Goal: Information Seeking & Learning: Learn about a topic

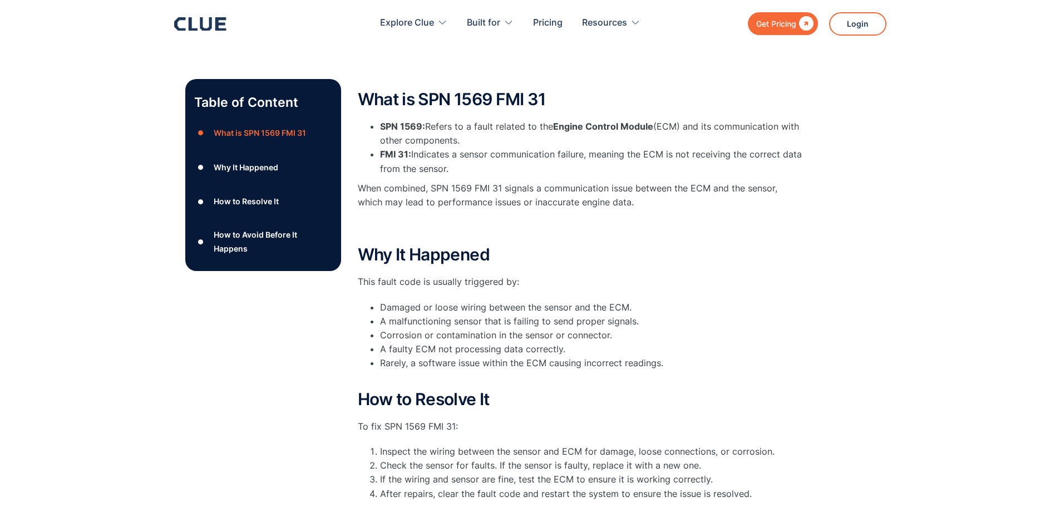
scroll to position [167, 0]
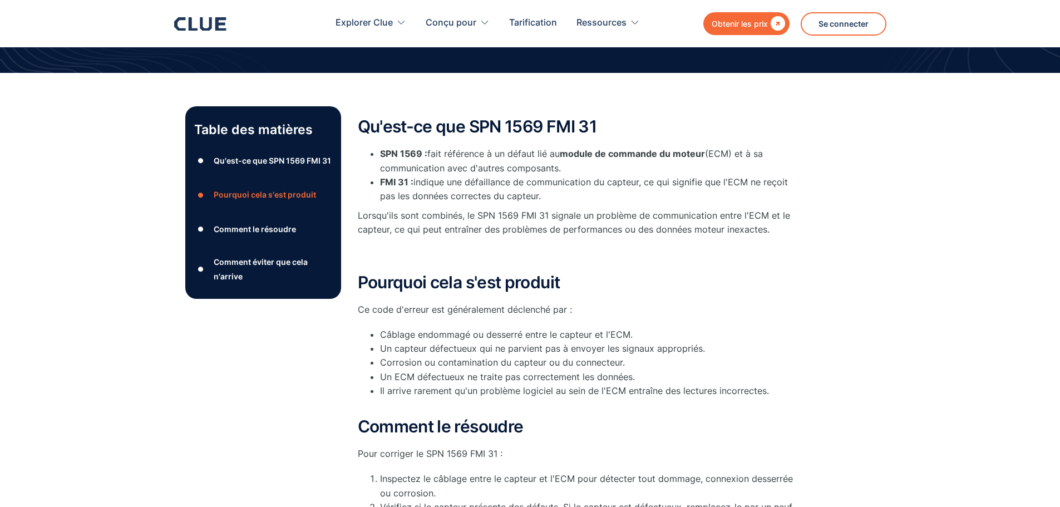
drag, startPoint x: 432, startPoint y: 152, endPoint x: 592, endPoint y: 170, distance: 160.7
click at [592, 170] on li "SPN 1569 : fait référence à un défaut lié au module de commande du moteur (ECM)…" at bounding box center [591, 161] width 423 height 28
click at [593, 169] on li "SPN 1569 : fait référence à un défaut lié au module de commande du moteur (ECM)…" at bounding box center [591, 161] width 423 height 28
click at [425, 156] on font "SPN 1569 :" at bounding box center [403, 153] width 47 height 11
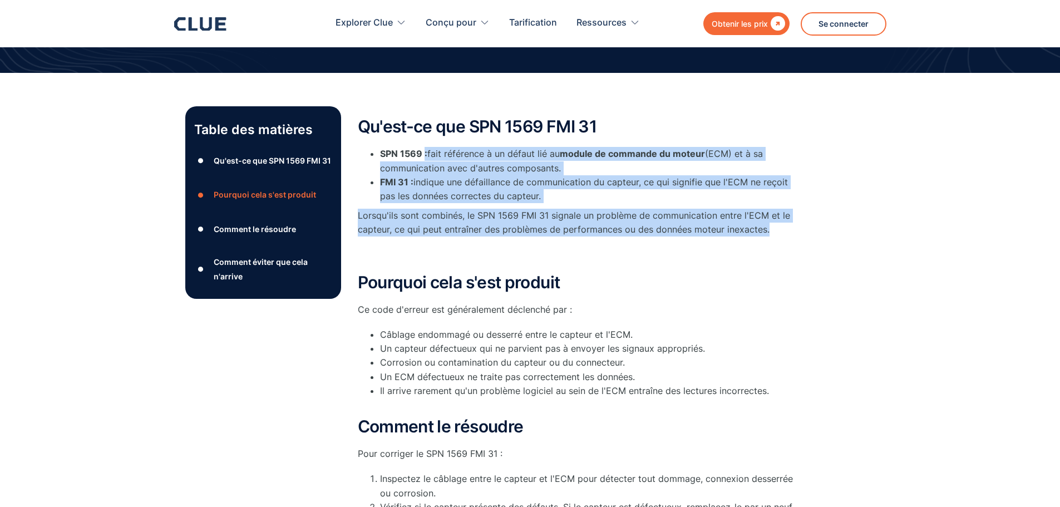
drag, startPoint x: 424, startPoint y: 151, endPoint x: 777, endPoint y: 231, distance: 361.7
click at [777, 232] on div "Qu'est-ce que SPN 1569 FMI 31 SPN 1569 : fait référence à un défaut lié au modu…" at bounding box center [580, 189] width 445 height 144
click at [776, 231] on p "Lorsqu'ils sont combinés, le SPN 1569 FMI 31 signale un problème de communicati…" at bounding box center [580, 223] width 445 height 28
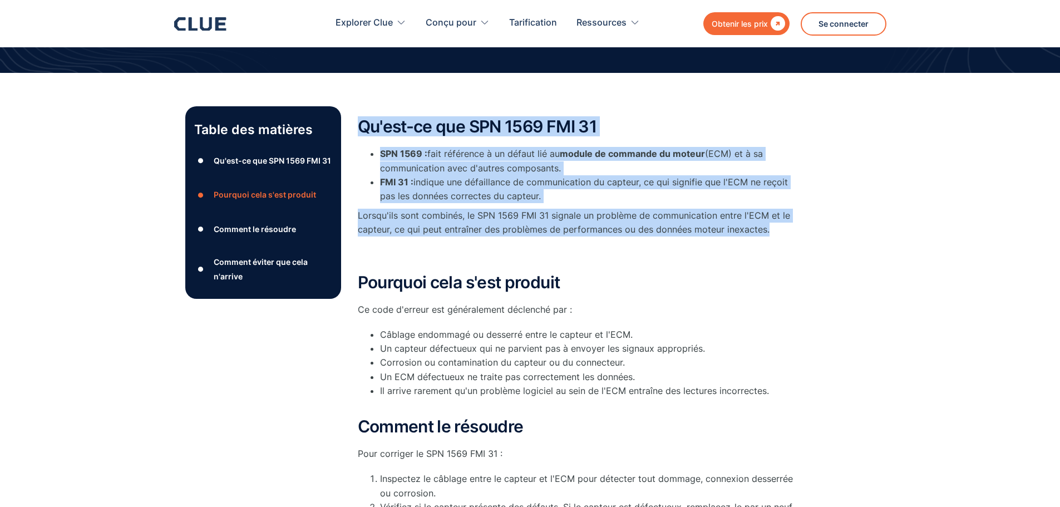
drag, startPoint x: 774, startPoint y: 230, endPoint x: 356, endPoint y: 117, distance: 433.5
click at [356, 120] on div "Table des matières ● Qu'est-ce que SPN 1569 FMI 31 ● Pourquoi cela s'est produi…" at bounding box center [530, 431] width 690 height 650
click at [367, 97] on div "Table des matières ● Qu'est-ce que SPN 1569 FMI 31 ● Pourquoi cela s'est produi…" at bounding box center [530, 426] width 1060 height 706
click at [419, 109] on div "Qu'est-ce que SPN 1569 FMI 31 SPN 1569 : fait référence à un défaut lié au modu…" at bounding box center [580, 431] width 445 height 650
drag, startPoint x: 361, startPoint y: 128, endPoint x: 762, endPoint y: 231, distance: 414.3
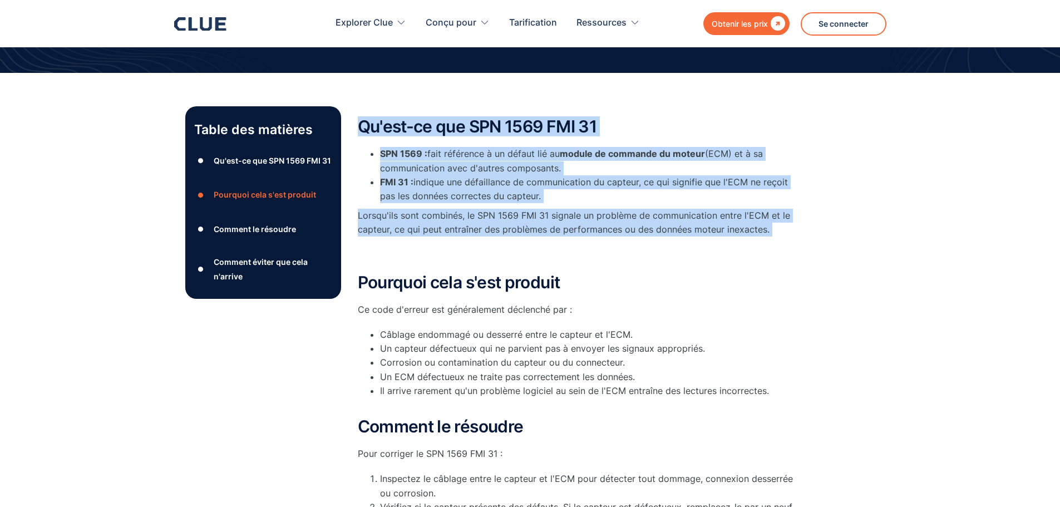
click at [757, 234] on div "Table des matières ● Qu'est-ce que SPN 1569 FMI 31 ● Pourquoi cela s'est produi…" at bounding box center [530, 431] width 690 height 650
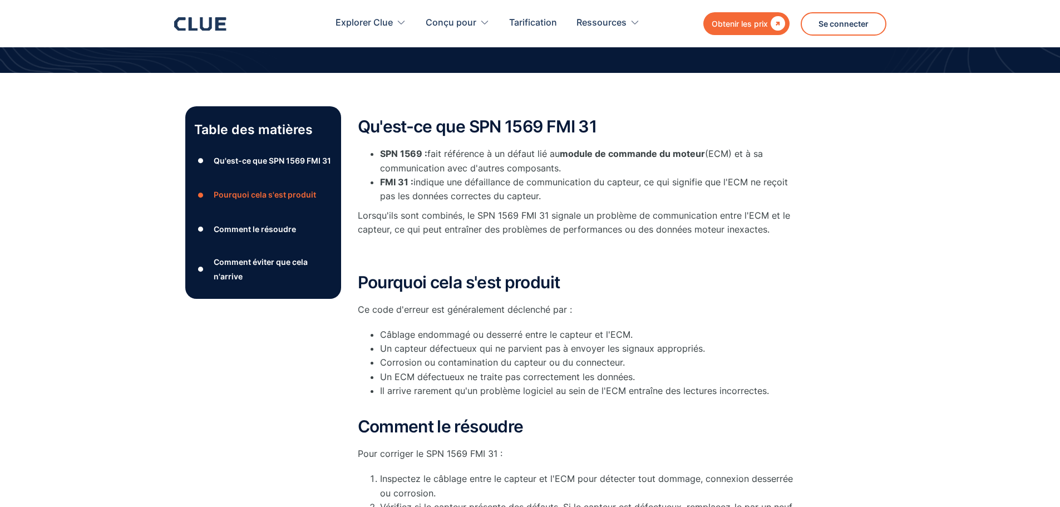
click at [772, 229] on p "Lorsqu'ils sont combinés, le SPN 1569 FMI 31 signale un problème de communicati…" at bounding box center [580, 223] width 445 height 28
click at [771, 227] on p "Lorsqu'ils sont combinés, le SPN 1569 FMI 31 signale un problème de communicati…" at bounding box center [580, 223] width 445 height 28
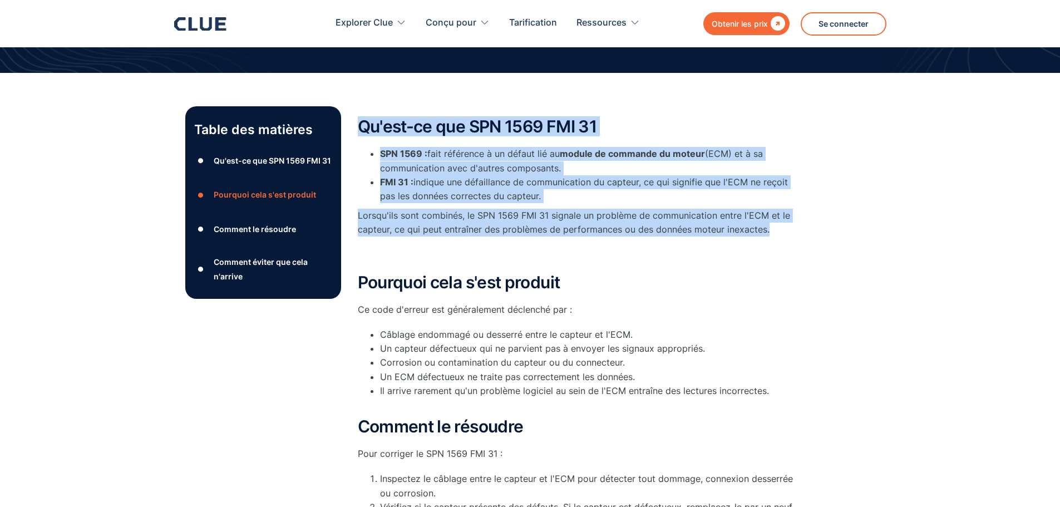
drag, startPoint x: 771, startPoint y: 227, endPoint x: 362, endPoint y: 117, distance: 424.1
click at [362, 117] on div "Qu'est-ce que SPN 1569 FMI 31 SPN 1569 : fait référence à un défaut lié au modu…" at bounding box center [580, 189] width 445 height 144
click at [379, 107] on div "Qu'est-ce que SPN 1569 FMI 31 SPN 1569 : fait référence à un défaut lié au modu…" at bounding box center [580, 431] width 445 height 650
click at [409, 107] on div "Qu'est-ce que SPN 1569 FMI 31 SPN 1569 : fait référence à un défaut lié au modu…" at bounding box center [580, 431] width 445 height 650
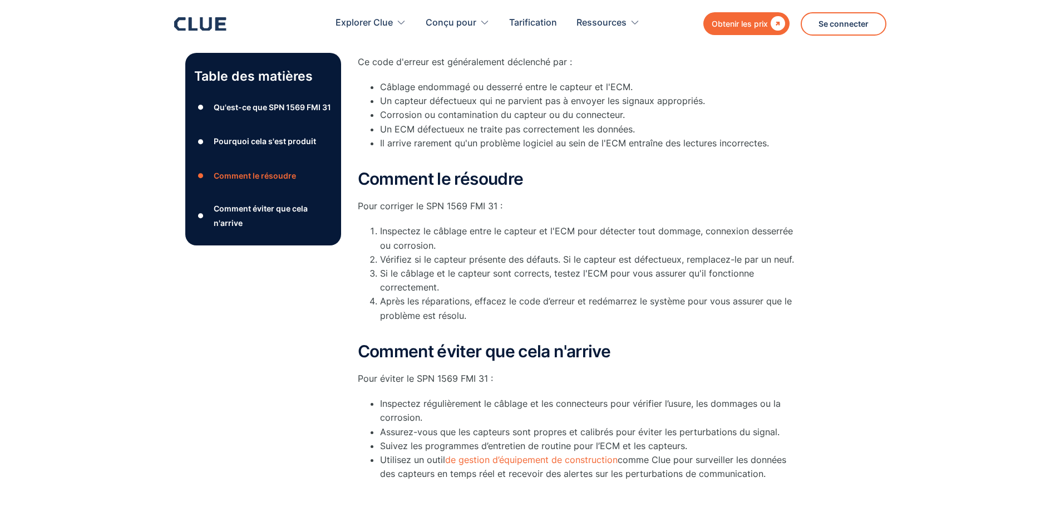
scroll to position [445, 0]
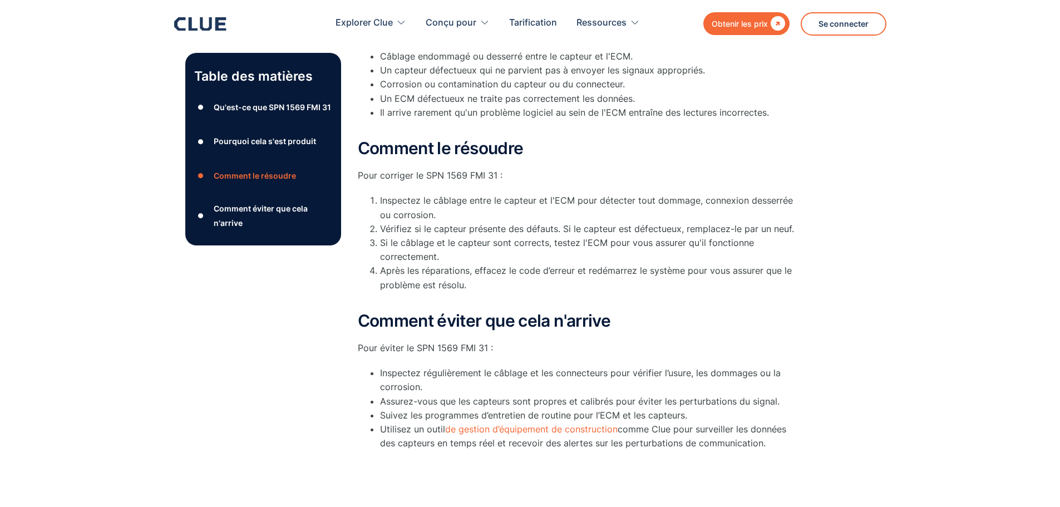
click at [358, 140] on font "Comment le résoudre" at bounding box center [441, 148] width 166 height 20
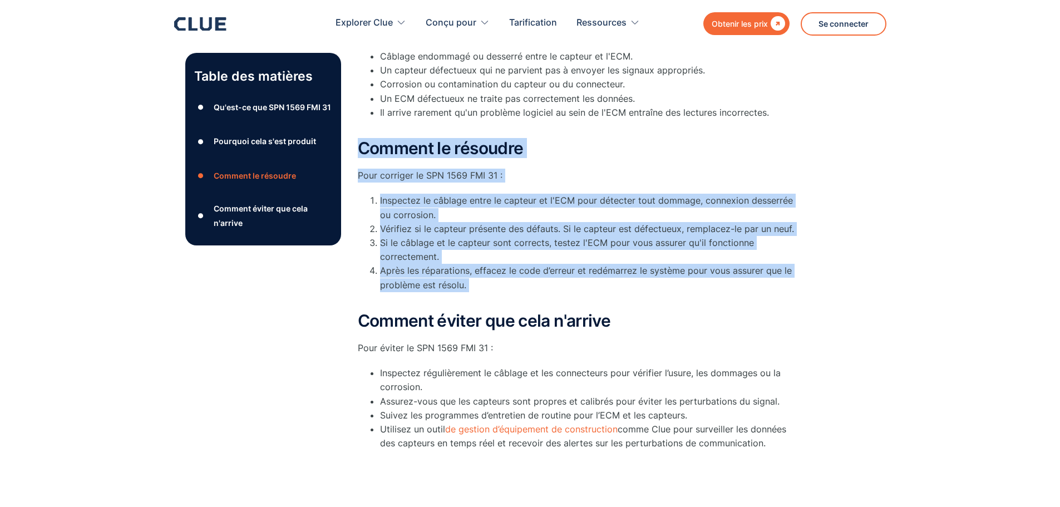
drag, startPoint x: 384, startPoint y: 150, endPoint x: 796, endPoint y: 281, distance: 432.1
click at [796, 281] on div "Comment le résoudre Pour corriger le SPN 1569 FMI 31 : Inspectez le câblage ent…" at bounding box center [580, 222] width 445 height 167
drag, startPoint x: 785, startPoint y: 291, endPoint x: 715, endPoint y: 289, distance: 70.7
click at [785, 291] on li "Après les réparations, effacez le code d’erreur et redémarrez le système pour v…" at bounding box center [591, 285] width 423 height 42
click at [503, 296] on li "Après les réparations, effacez le code d’erreur et redémarrez le système pour v…" at bounding box center [591, 285] width 423 height 42
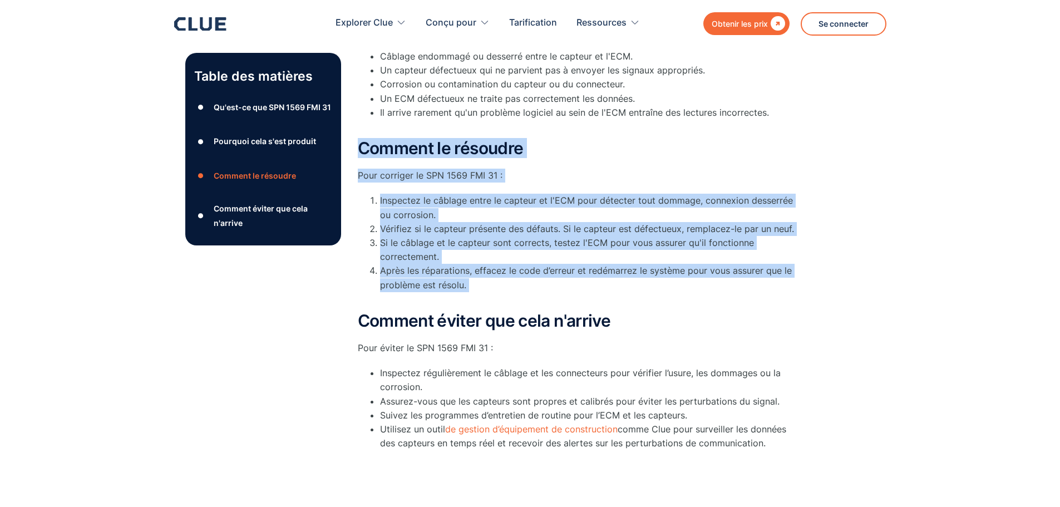
click at [502, 293] on li "Après les réparations, effacez le code d’erreur et redémarrez le système pour v…" at bounding box center [591, 285] width 423 height 42
click at [503, 294] on li "Après les réparations, effacez le code d’erreur et redémarrez le système pour v…" at bounding box center [591, 285] width 423 height 42
click at [505, 293] on li "Après les réparations, effacez le code d’erreur et redémarrez le système pour v…" at bounding box center [591, 285] width 423 height 42
click at [482, 291] on li "Après les réparations, effacez le code d’erreur et redémarrez le système pour v…" at bounding box center [591, 285] width 423 height 42
click at [478, 286] on li "Après les réparations, effacez le code d’erreur et redémarrez le système pour v…" at bounding box center [591, 285] width 423 height 42
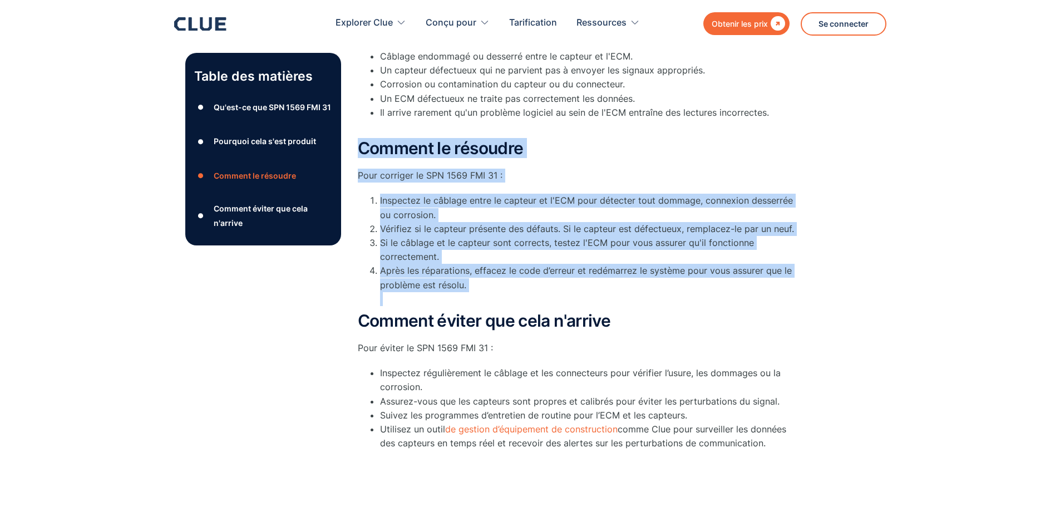
click at [451, 283] on font "Après les réparations, effacez le code d’erreur et redémarrez le système pour v…" at bounding box center [586, 277] width 412 height 25
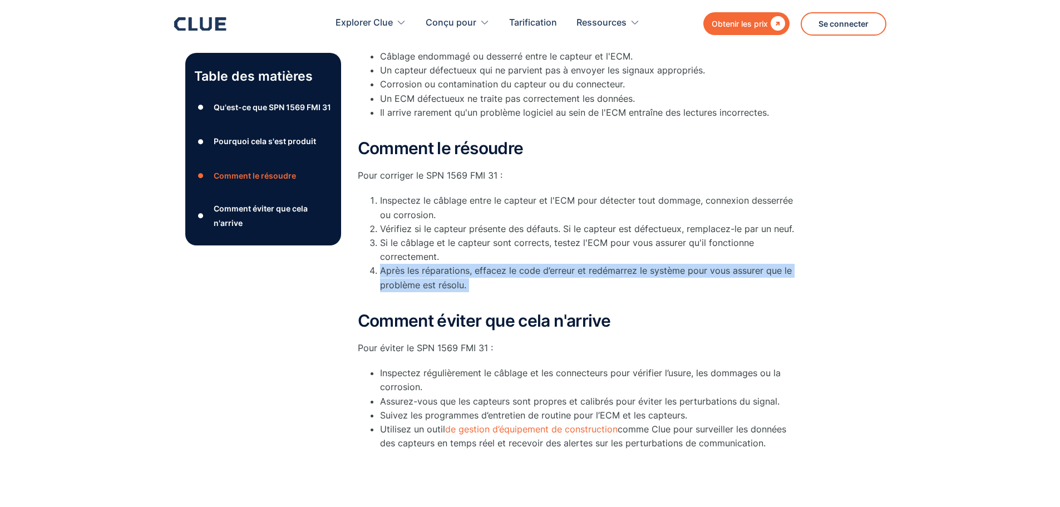
click at [451, 283] on font "Après les réparations, effacez le code d’erreur et redémarrez le système pour v…" at bounding box center [586, 277] width 412 height 25
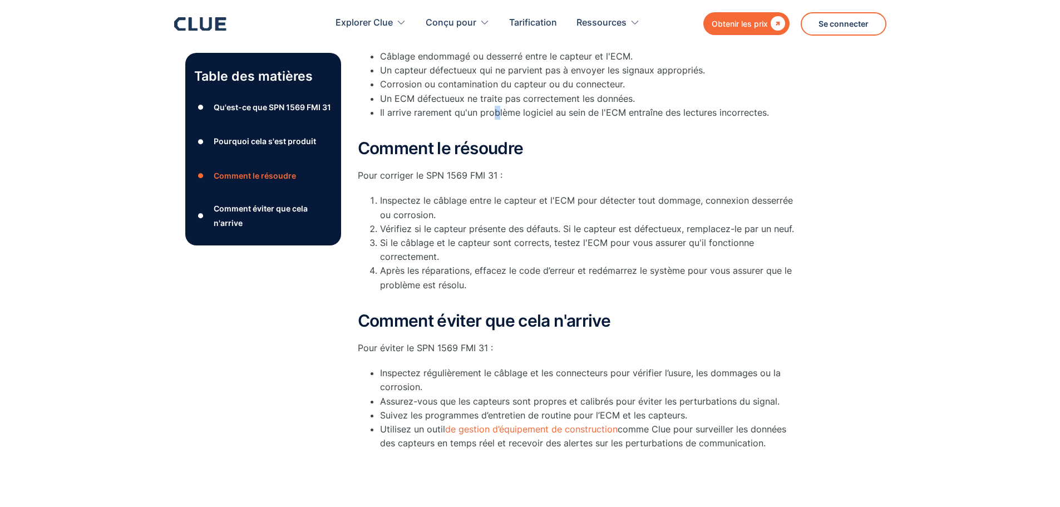
click at [496, 110] on font "Il arrive rarement qu'un problème logiciel au sein de l'ECM entraîne des lectur…" at bounding box center [574, 112] width 389 height 11
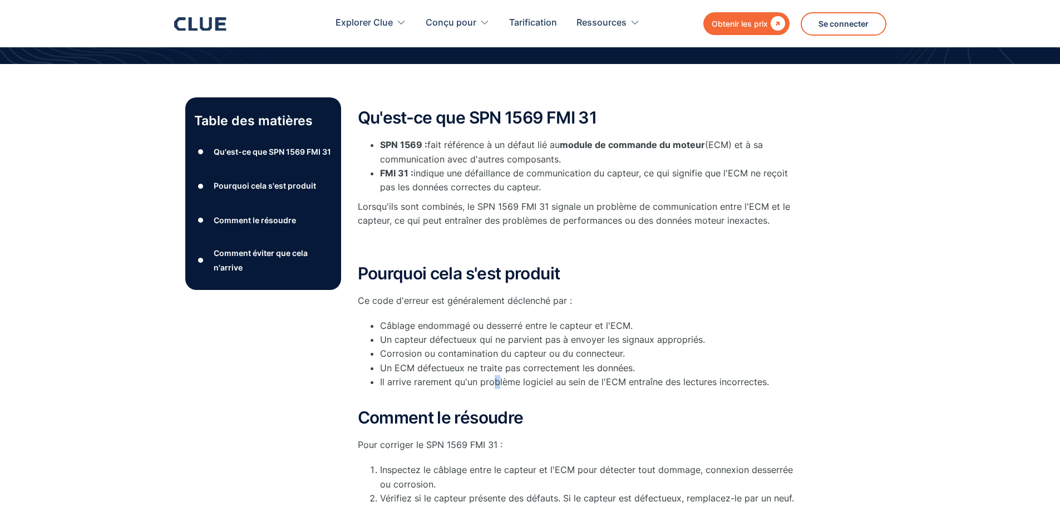
scroll to position [167, 0]
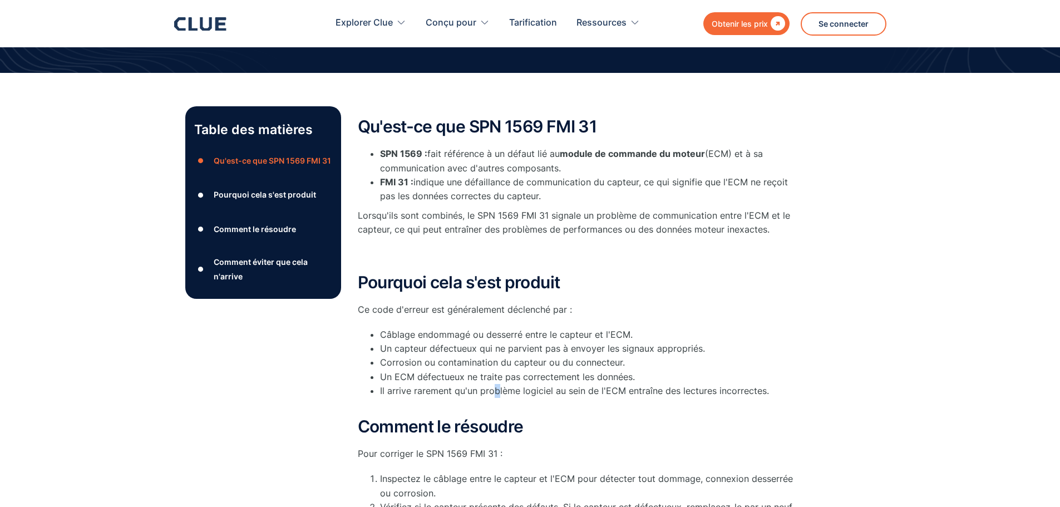
drag, startPoint x: 415, startPoint y: 177, endPoint x: 542, endPoint y: 196, distance: 128.9
click at [542, 196] on li "FMI 31 : indique une défaillance de communication du capteur, ce qui signifie q…" at bounding box center [591, 189] width 423 height 28
click at [544, 196] on li "FMI 31 : indique une défaillance de communication du capteur, ce qui signifie q…" at bounding box center [591, 189] width 423 height 28
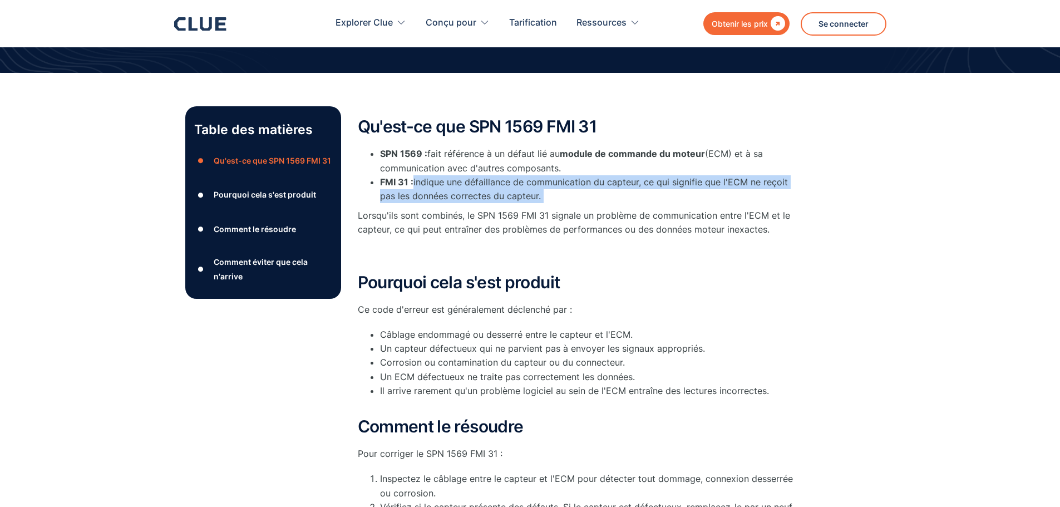
click at [543, 196] on li "FMI 31 : indique une défaillance de communication du capteur, ce qui signifie q…" at bounding box center [591, 189] width 423 height 28
click at [545, 195] on li "FMI 31 : indique une défaillance de communication du capteur, ce qui signifie q…" at bounding box center [591, 189] width 423 height 28
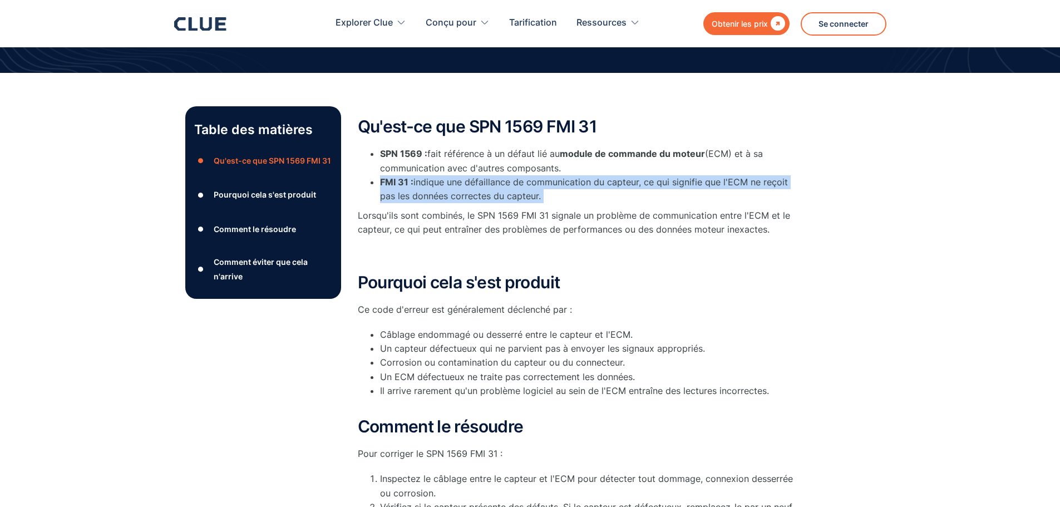
click at [545, 195] on li "FMI 31 : indique une défaillance de communication du capteur, ce qui signifie q…" at bounding box center [591, 189] width 423 height 28
drag, startPoint x: 542, startPoint y: 195, endPoint x: 377, endPoint y: 178, distance: 165.7
click at [377, 178] on ul "SPN 1569 : fait référence à un défaut lié au module de commande du moteur (ECM)…" at bounding box center [580, 175] width 445 height 56
click at [503, 196] on font "indique une défaillance de communication du capteur, ce qui signifie que l'ECM …" at bounding box center [584, 188] width 408 height 25
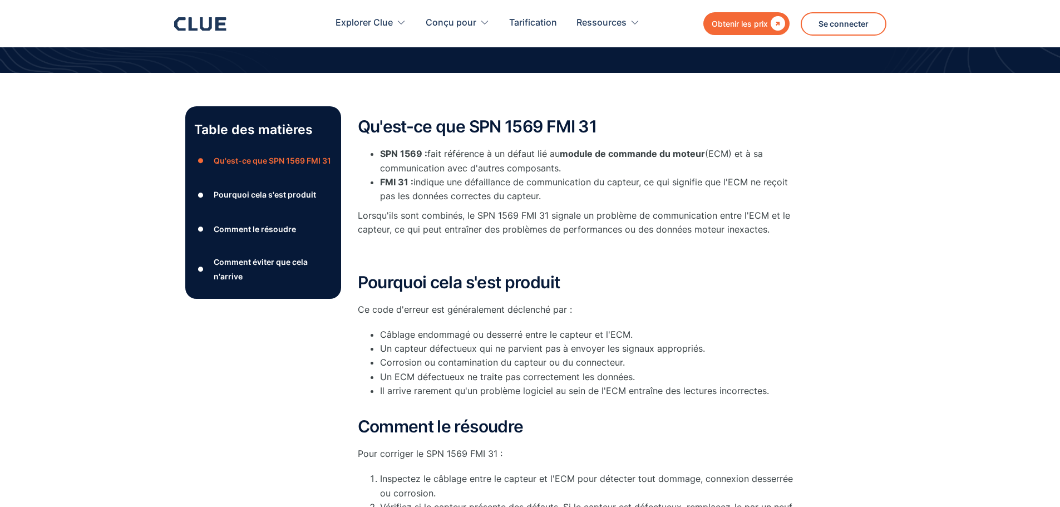
click at [537, 200] on font "indique une défaillance de communication du capteur, ce qui signifie que l'ECM …" at bounding box center [584, 188] width 408 height 25
click at [538, 200] on font "indique une défaillance de communication du capteur, ce qui signifie que l'ECM …" at bounding box center [584, 188] width 408 height 25
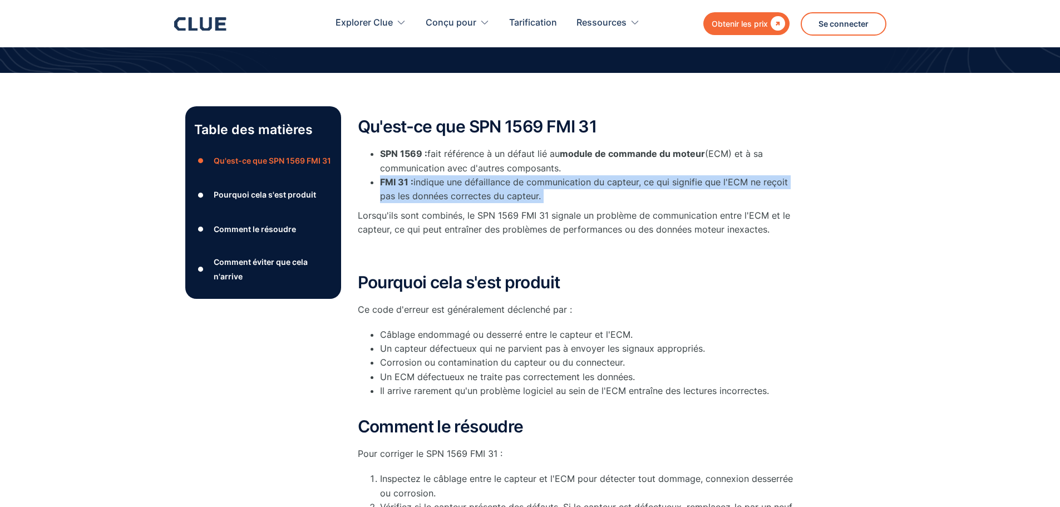
click at [538, 200] on font "indique une défaillance de communication du capteur, ce qui signifie que l'ECM …" at bounding box center [584, 188] width 408 height 25
click at [538, 199] on font "indique une défaillance de communication du capteur, ce qui signifie que l'ECM …" at bounding box center [584, 188] width 408 height 25
click at [542, 198] on li "FMI 31 : indique une défaillance de communication du capteur, ce qui signifie q…" at bounding box center [591, 189] width 423 height 28
drag, startPoint x: 542, startPoint y: 198, endPoint x: 381, endPoint y: 178, distance: 162.2
click at [382, 178] on li "FMI 31 : indique une défaillance de communication du capteur, ce qui signifie q…" at bounding box center [591, 189] width 423 height 28
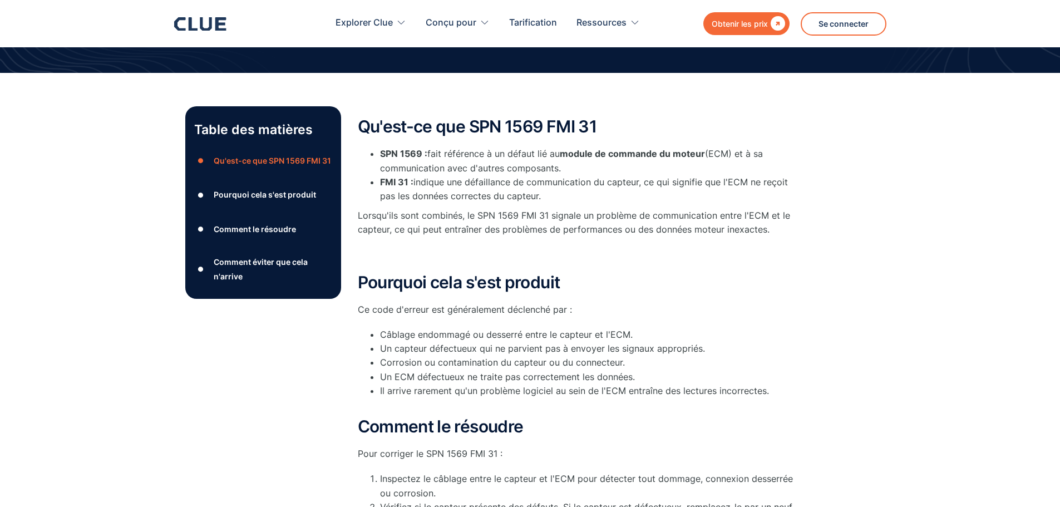
click at [382, 174] on li "SPN 1569 : fait référence à un défaut lié au module de commande du moteur (ECM)…" at bounding box center [591, 161] width 423 height 28
drag, startPoint x: 381, startPoint y: 151, endPoint x: 541, endPoint y: 197, distance: 166.7
click at [541, 197] on ul "SPN 1569 : fait référence à un défaut lié au module de commande du moteur (ECM)…" at bounding box center [580, 175] width 445 height 56
click at [542, 195] on li "FMI 31 : indique une défaillance de communication du capteur, ce qui signifie q…" at bounding box center [591, 189] width 423 height 28
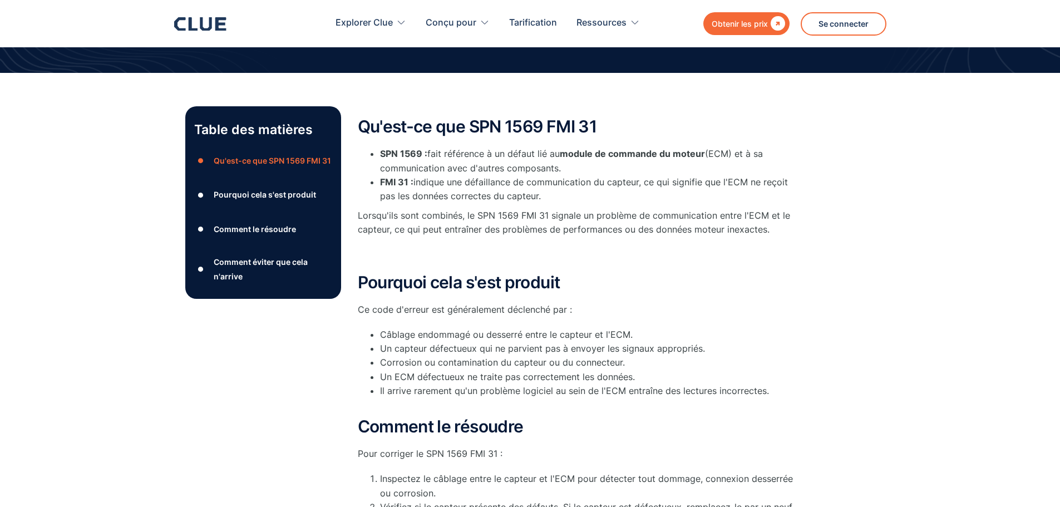
click at [537, 197] on font "indique une défaillance de communication du capteur, ce qui signifie que l'ECM …" at bounding box center [584, 188] width 408 height 25
drag, startPoint x: 541, startPoint y: 197, endPoint x: 373, endPoint y: 150, distance: 173.9
click at [374, 152] on ul "SPN 1569 : fait référence à un défaut lié au module de commande du moteur (ECM)…" at bounding box center [580, 175] width 445 height 56
click at [372, 141] on div "Qu'est-ce que SPN 1569 FMI 31 SPN 1569 : fait référence à un défaut lié au modu…" at bounding box center [580, 189] width 445 height 144
drag, startPoint x: 374, startPoint y: 145, endPoint x: 540, endPoint y: 199, distance: 174.8
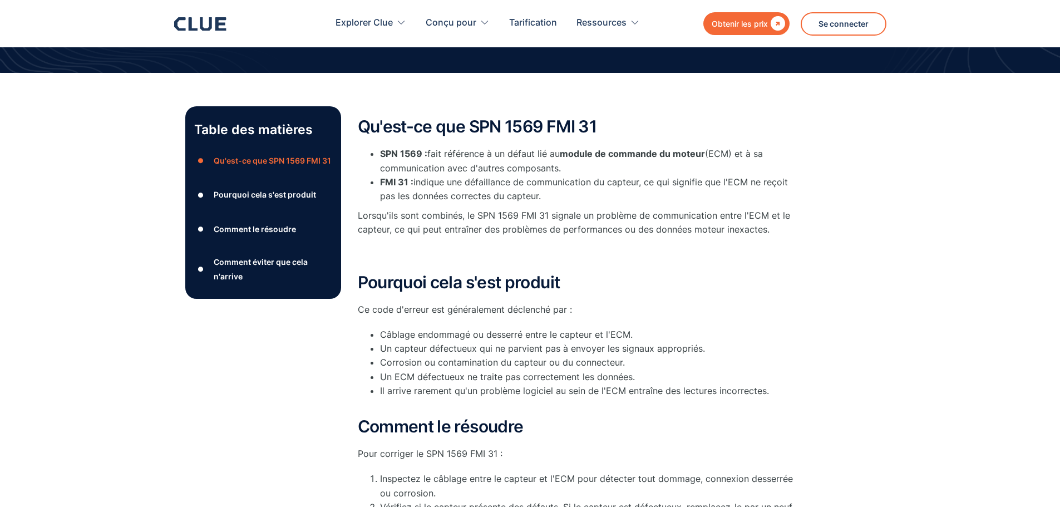
click at [540, 199] on div "Qu'est-ce que SPN 1569 FMI 31 SPN 1569 : fait référence à un défaut lié au modu…" at bounding box center [580, 189] width 445 height 144
click at [543, 198] on li "FMI 31 : indique une défaillance de communication du capteur, ce qui signifie q…" at bounding box center [591, 189] width 423 height 28
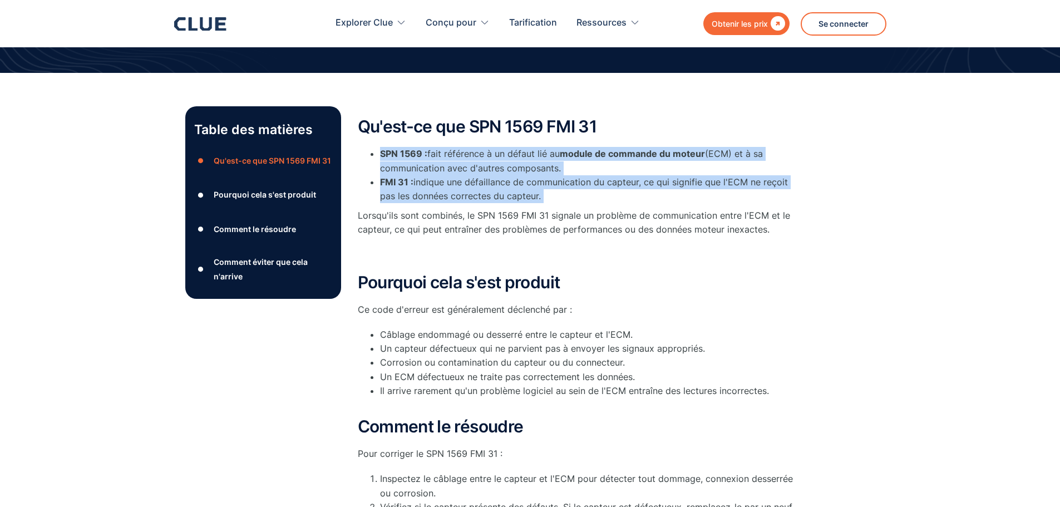
drag, startPoint x: 543, startPoint y: 197, endPoint x: 383, endPoint y: 142, distance: 168.4
click at [383, 142] on div "Qu'est-ce que SPN 1569 FMI 31 SPN 1569 : fait référence à un défaut lié au modu…" at bounding box center [580, 189] width 445 height 144
click at [386, 139] on div "Qu'est-ce que SPN 1569 FMI 31 SPN 1569 : fait référence à un défaut lié au modu…" at bounding box center [580, 189] width 445 height 144
drag, startPoint x: 378, startPoint y: 147, endPoint x: 558, endPoint y: 201, distance: 187.2
click at [558, 201] on ul "SPN 1569 : fait référence à un défaut lié au module de commande du moteur (ECM)…" at bounding box center [580, 175] width 445 height 56
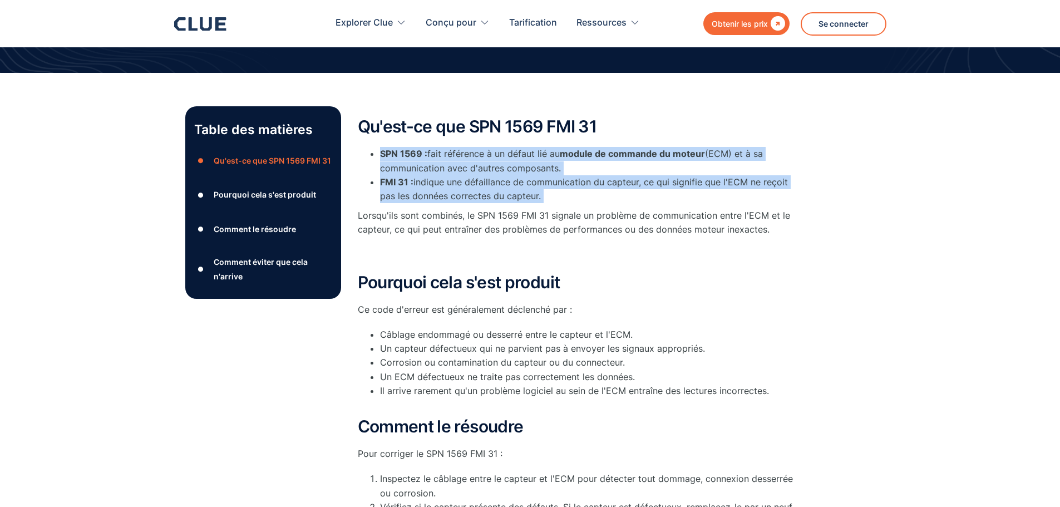
click at [555, 198] on li "FMI 31 : indique une défaillance de communication du capteur, ce qui signifie q…" at bounding box center [591, 189] width 423 height 28
drag, startPoint x: 554, startPoint y: 196, endPoint x: 378, endPoint y: 144, distance: 183.3
click at [371, 150] on ul "SPN 1569 : fait référence à un défaut lié au module de commande du moteur (ECM)…" at bounding box center [580, 175] width 445 height 56
click at [381, 140] on div "Qu'est-ce que SPN 1569 FMI 31 SPN 1569 : fait référence à un défaut lié au modu…" at bounding box center [580, 189] width 445 height 144
drag, startPoint x: 377, startPoint y: 149, endPoint x: 543, endPoint y: 196, distance: 172.5
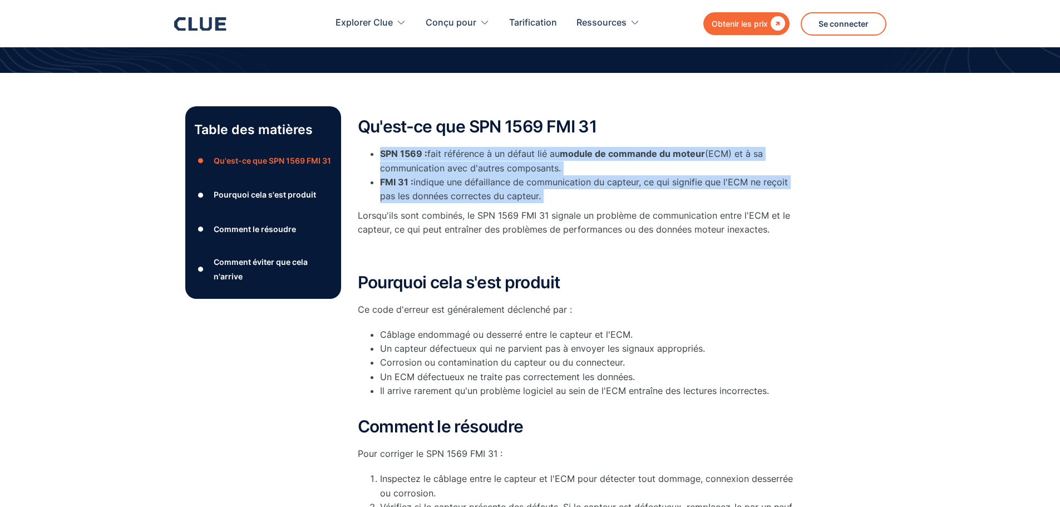
click at [543, 196] on ul "SPN 1569 : fait référence à un défaut lié au module de commande du moteur (ECM)…" at bounding box center [580, 175] width 445 height 56
click at [543, 196] on li "FMI 31 : indique une défaillance de communication du capteur, ce qui signifie q…" at bounding box center [591, 189] width 423 height 28
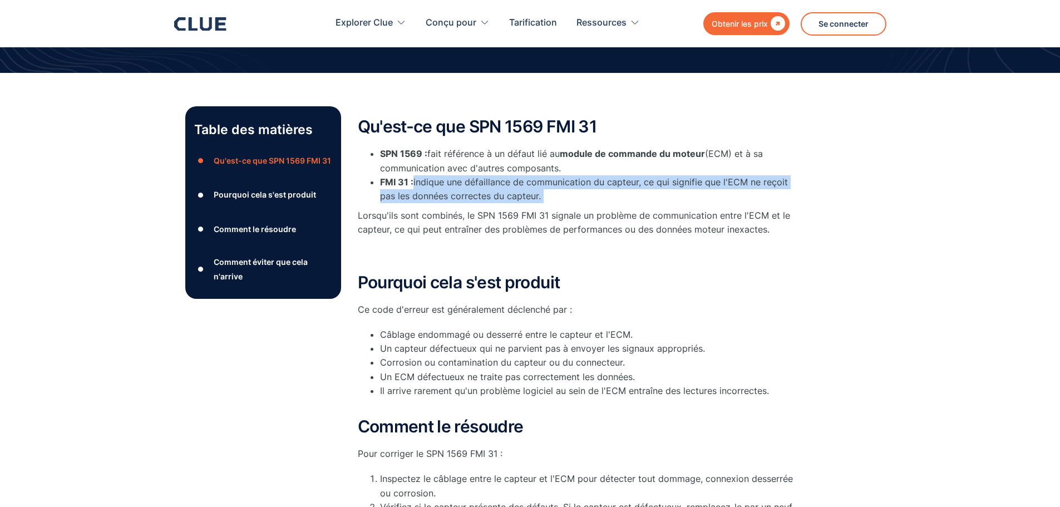
click at [543, 196] on li "FMI 31 : indique une défaillance de communication du capteur, ce qui signifie q…" at bounding box center [591, 189] width 423 height 28
click at [543, 195] on li "FMI 31 : indique une défaillance de communication du capteur, ce qui signifie q…" at bounding box center [591, 189] width 423 height 28
click at [542, 195] on li "FMI 31 : indique une défaillance de communication du capteur, ce qui signifie q…" at bounding box center [591, 189] width 423 height 28
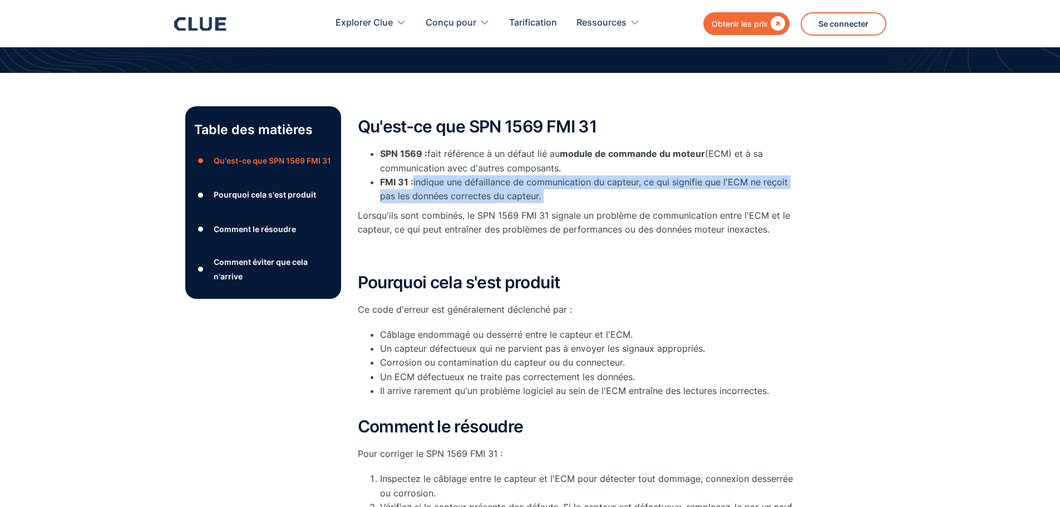
click at [542, 195] on li "FMI 31 : indique une défaillance de communication du capteur, ce qui signifie q…" at bounding box center [591, 189] width 423 height 28
click at [545, 197] on li "FMI 31 : indique une défaillance de communication du capteur, ce qui signifie q…" at bounding box center [591, 189] width 423 height 28
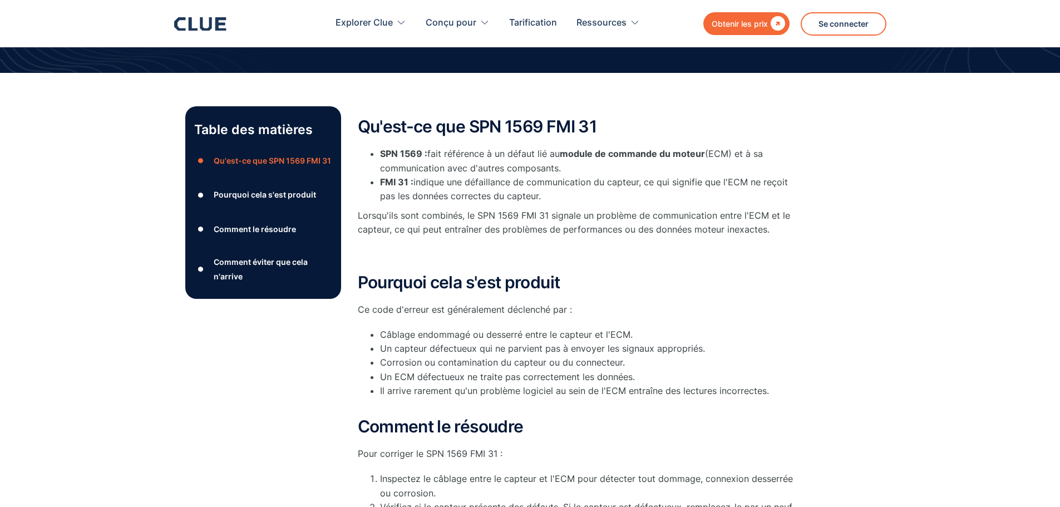
click at [547, 197] on li "FMI 31 : indique une défaillance de communication du capteur, ce qui signifie q…" at bounding box center [591, 189] width 423 height 28
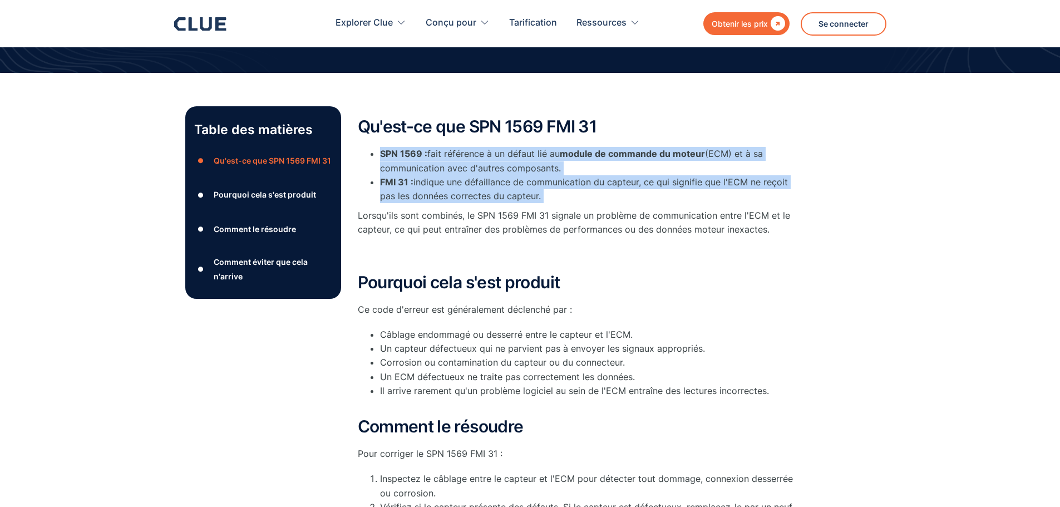
drag, startPoint x: 547, startPoint y: 197, endPoint x: 378, endPoint y: 151, distance: 175.4
click at [379, 154] on ul "SPN 1569 : fait référence à un défaut lié au module de commande du moteur (ECM)…" at bounding box center [580, 175] width 445 height 56
click at [377, 146] on div "Qu'est-ce que SPN 1569 FMI 31 SPN 1569 : fait référence à un défaut lié au modu…" at bounding box center [580, 189] width 445 height 144
drag, startPoint x: 377, startPoint y: 148, endPoint x: 547, endPoint y: 197, distance: 176.1
click at [547, 197] on ul "SPN 1569 : fait référence à un défaut lié au module de commande du moteur (ECM)…" at bounding box center [580, 175] width 445 height 56
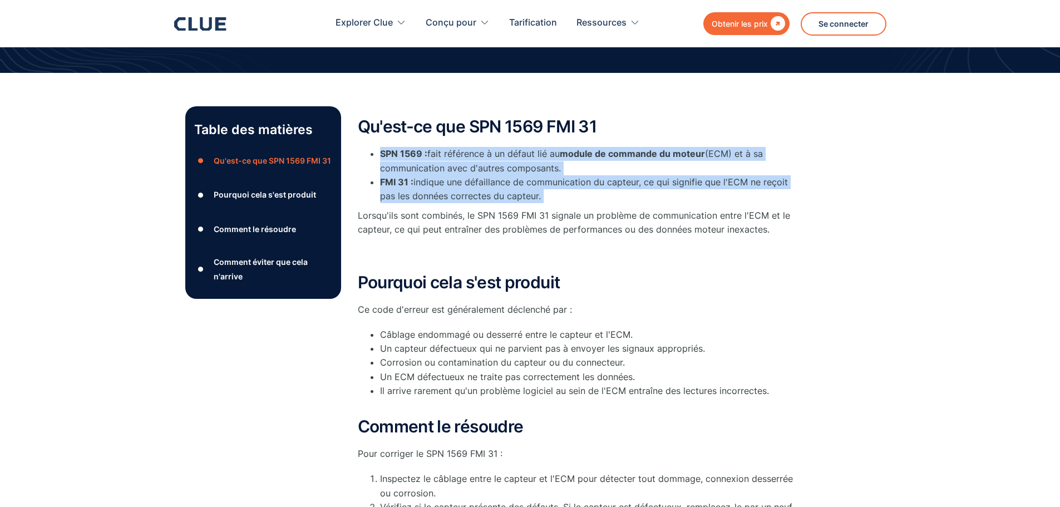
click at [547, 197] on li "FMI 31 : indique une défaillance de communication du capteur, ce qui signifie q…" at bounding box center [591, 189] width 423 height 28
drag, startPoint x: 547, startPoint y: 197, endPoint x: 377, endPoint y: 156, distance: 174.5
click at [377, 156] on ul "SPN 1569 : fait référence à un défaut lié au module de commande du moteur (ECM)…" at bounding box center [580, 175] width 445 height 56
click at [376, 151] on ul "SPN 1569 : fait référence à un défaut lié au module de commande du moteur (ECM)…" at bounding box center [580, 175] width 445 height 56
drag, startPoint x: 377, startPoint y: 150, endPoint x: 543, endPoint y: 198, distance: 172.8
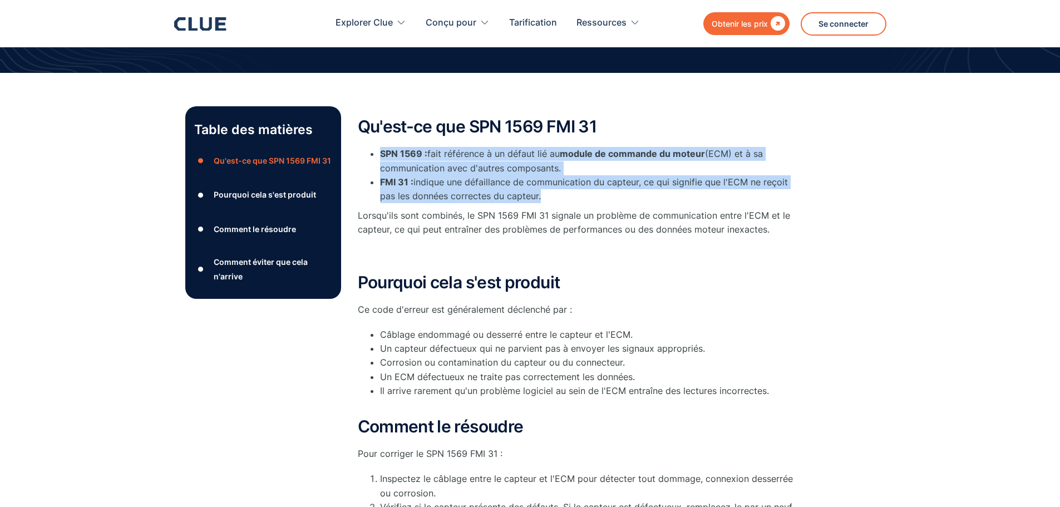
click at [538, 197] on ul "SPN 1569 : fait référence à un défaut lié au module de commande du moteur (ECM)…" at bounding box center [580, 175] width 445 height 56
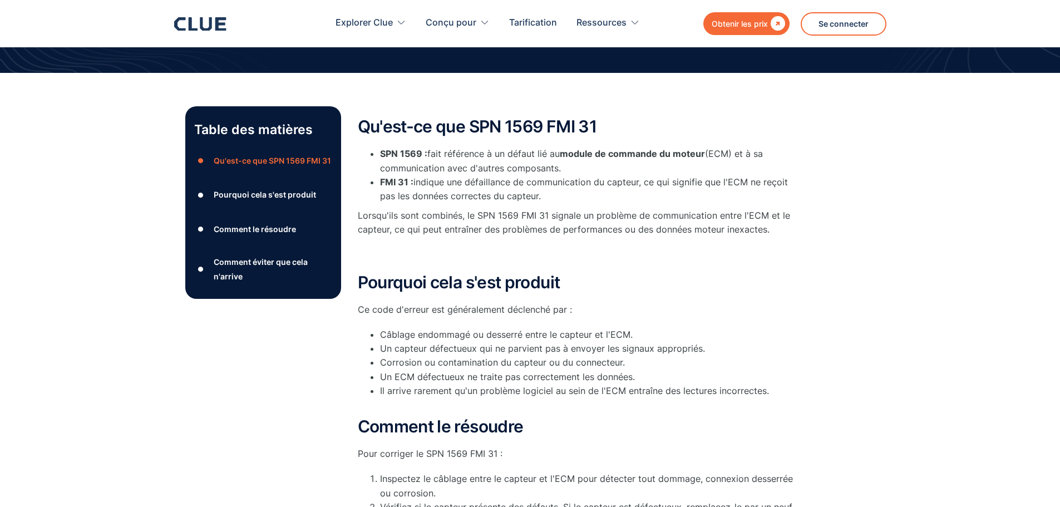
click at [544, 198] on li "FMI 31 : indique une défaillance de communication du capteur, ce qui signifie q…" at bounding box center [591, 189] width 423 height 28
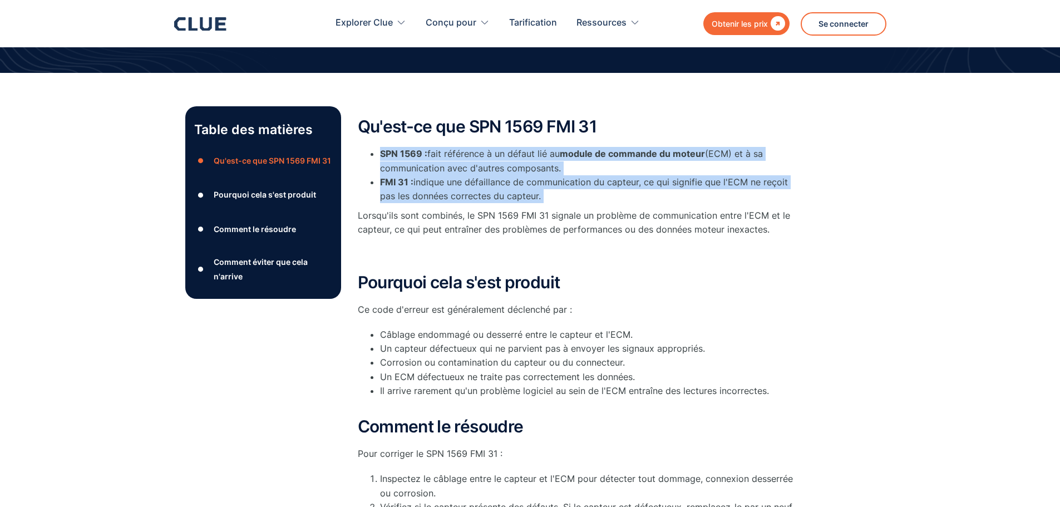
drag, startPoint x: 545, startPoint y: 198, endPoint x: 386, endPoint y: 156, distance: 164.0
click at [386, 156] on ul "SPN 1569 : fait référence à un défaut lié au module de commande du moteur (ECM)…" at bounding box center [580, 175] width 445 height 56
click at [383, 145] on div "Qu'est-ce que SPN 1569 FMI 31 SPN 1569 : fait référence à un défaut lié au modu…" at bounding box center [580, 189] width 445 height 144
drag, startPoint x: 380, startPoint y: 150, endPoint x: 540, endPoint y: 193, distance: 165.4
click at [540, 193] on ul "SPN 1569 : fait référence à un défaut lié au module de commande du moteur (ECM)…" at bounding box center [580, 175] width 445 height 56
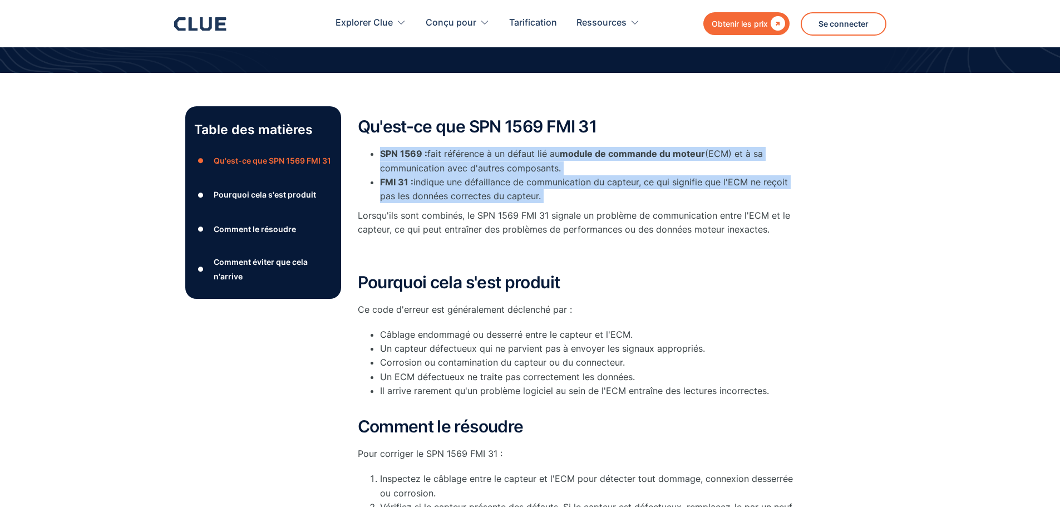
click at [549, 198] on li "FMI 31 : indique une défaillance de communication du capteur, ce qui signifie q…" at bounding box center [591, 189] width 423 height 28
drag, startPoint x: 547, startPoint y: 199, endPoint x: 357, endPoint y: 127, distance: 202.9
click at [358, 127] on div "Qu'est-ce que SPN 1569 FMI 31 SPN 1569 : fait référence à un défaut lié au modu…" at bounding box center [580, 189] width 445 height 144
click at [372, 106] on div "Qu'est-ce que SPN 1569 FMI 31 SPN 1569 : fait référence à un défaut lié au modu…" at bounding box center [580, 431] width 445 height 650
drag, startPoint x: 360, startPoint y: 118, endPoint x: 560, endPoint y: 195, distance: 214.8
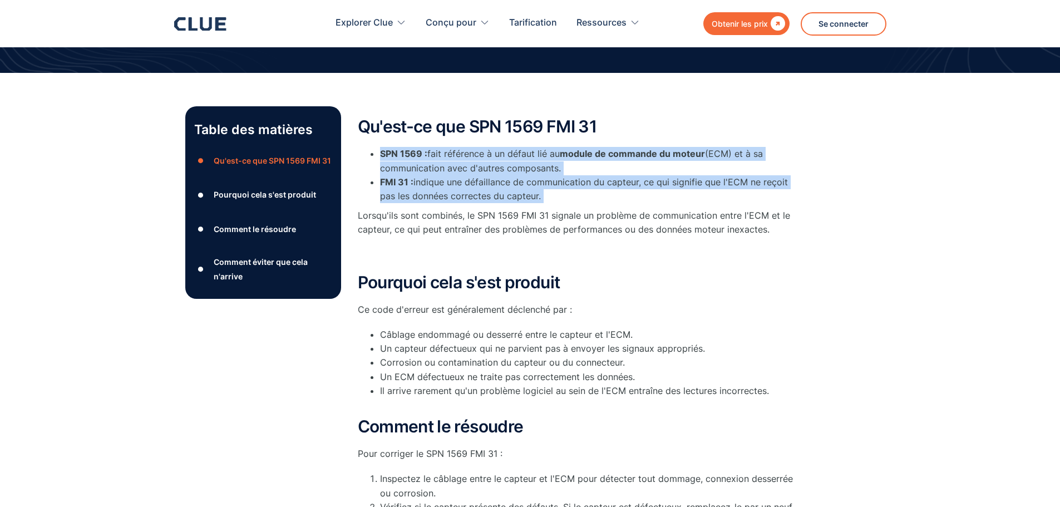
click at [568, 198] on div "Qu'est-ce que SPN 1569 FMI 31 SPN 1569 : fait référence à un défaut lié au modu…" at bounding box center [580, 189] width 445 height 144
click at [559, 195] on li "FMI 31 : indique une défaillance de communication du capteur, ce qui signifie q…" at bounding box center [591, 189] width 423 height 28
drag, startPoint x: 552, startPoint y: 196, endPoint x: 354, endPoint y: 123, distance: 210.6
click at [354, 123] on div "Table des matières ● Qu'est-ce que SPN 1569 FMI 31 ● Pourquoi cela s'est produi…" at bounding box center [530, 431] width 690 height 650
click at [383, 103] on div "Table des matières ● Qu'est-ce que SPN 1569 FMI 31 ● Pourquoi cela s'est produi…" at bounding box center [530, 426] width 1060 height 706
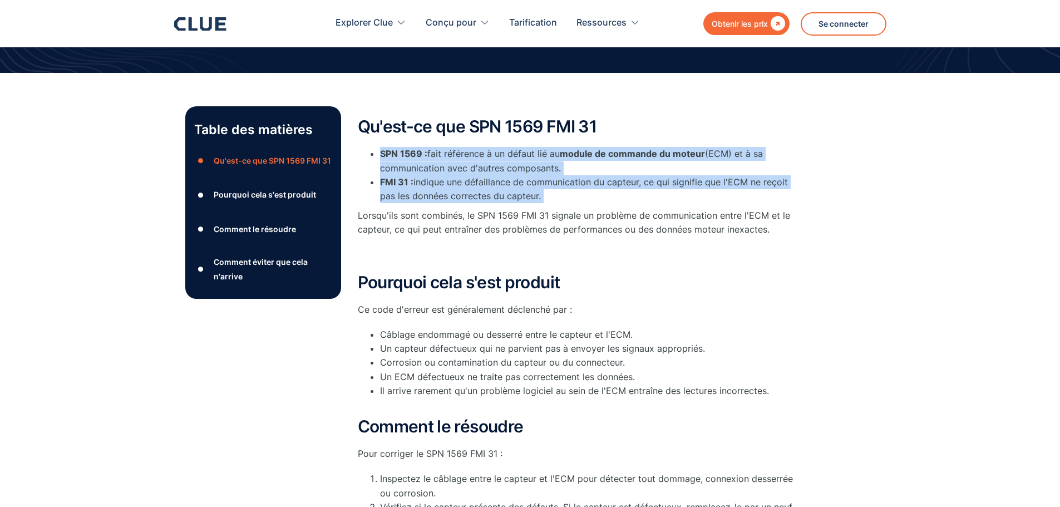
drag, startPoint x: 353, startPoint y: 124, endPoint x: 543, endPoint y: 196, distance: 202.9
click at [543, 196] on div "Table des matières ● Qu'est-ce que SPN 1569 FMI 31 ● Pourquoi cela s'est produi…" at bounding box center [530, 431] width 690 height 650
click at [544, 196] on li "FMI 31 : indique une défaillance de communication du capteur, ce qui signifie q…" at bounding box center [591, 189] width 423 height 28
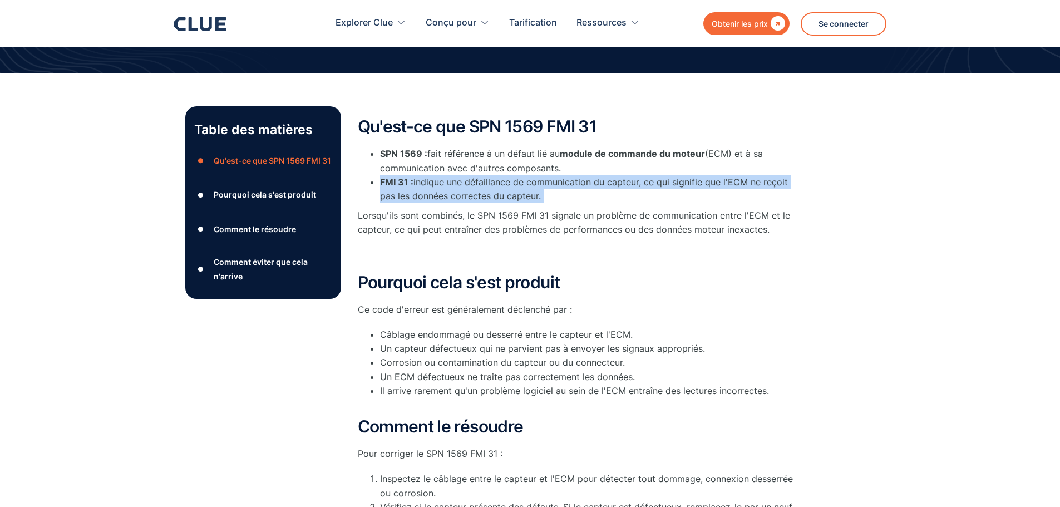
click at [543, 196] on li "FMI 31 : indique une défaillance de communication du capteur, ce qui signifie q…" at bounding box center [591, 189] width 423 height 28
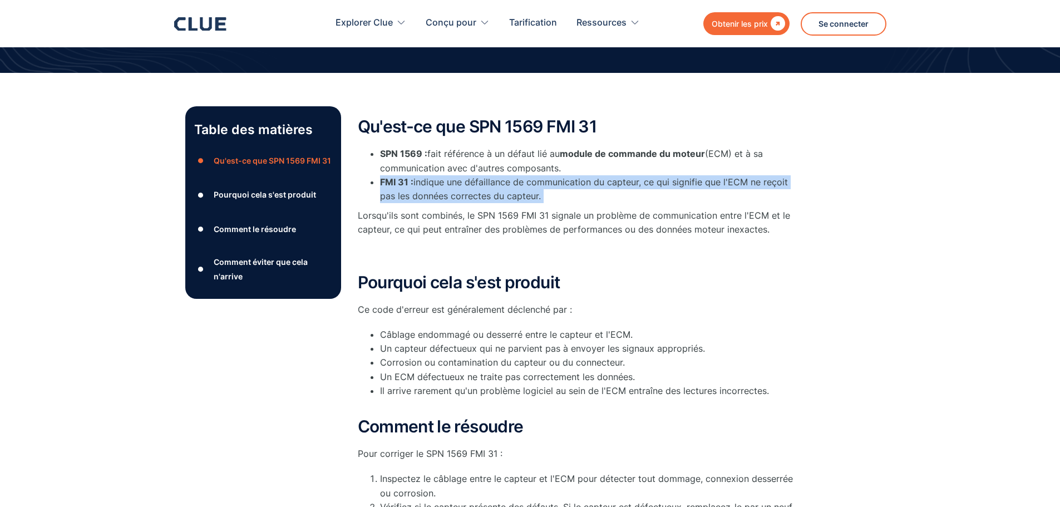
click at [536, 195] on font "indique une défaillance de communication du capteur, ce qui signifie que l'ECM …" at bounding box center [584, 188] width 408 height 25
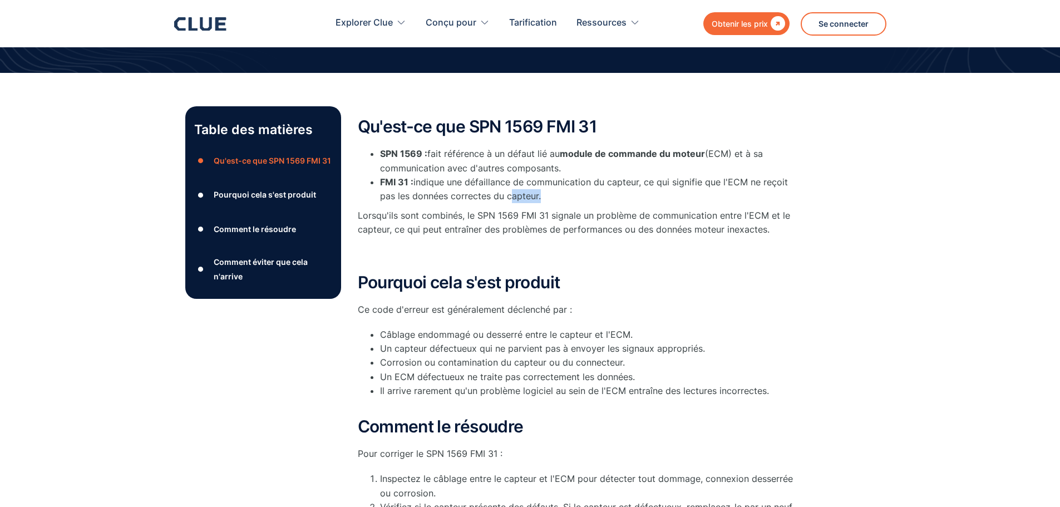
click at [536, 195] on font "indique une défaillance de communication du capteur, ce qui signifie que l'ECM …" at bounding box center [584, 188] width 408 height 25
click at [539, 196] on font "indique une défaillance de communication du capteur, ce qui signifie que l'ECM …" at bounding box center [584, 188] width 408 height 25
click at [542, 195] on li "FMI 31 : indique une défaillance de communication du capteur, ce qui signifie q…" at bounding box center [591, 189] width 423 height 28
click at [543, 196] on li "FMI 31 : indique une défaillance de communication du capteur, ce qui signifie q…" at bounding box center [591, 189] width 423 height 28
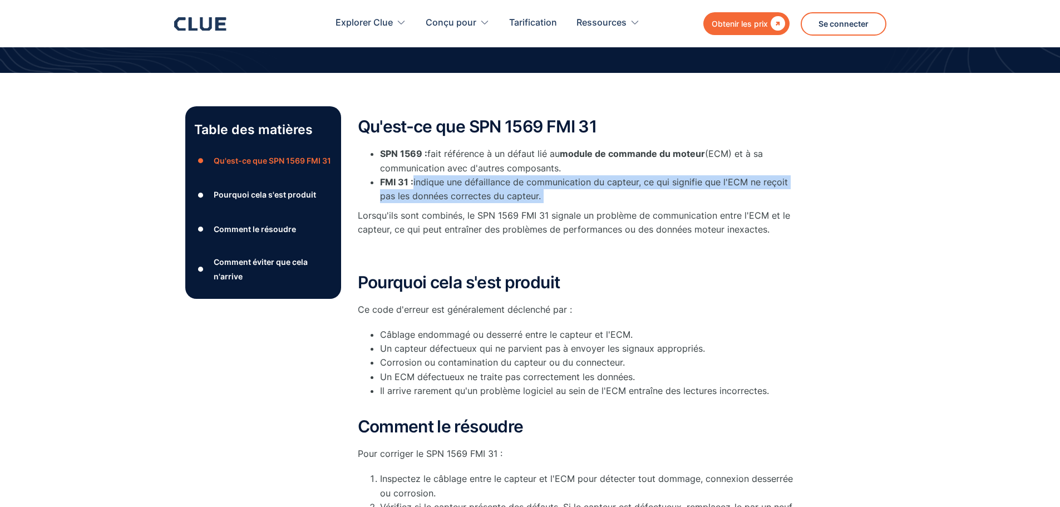
click at [543, 196] on li "FMI 31 : indique une défaillance de communication du capteur, ce qui signifie q…" at bounding box center [591, 189] width 423 height 28
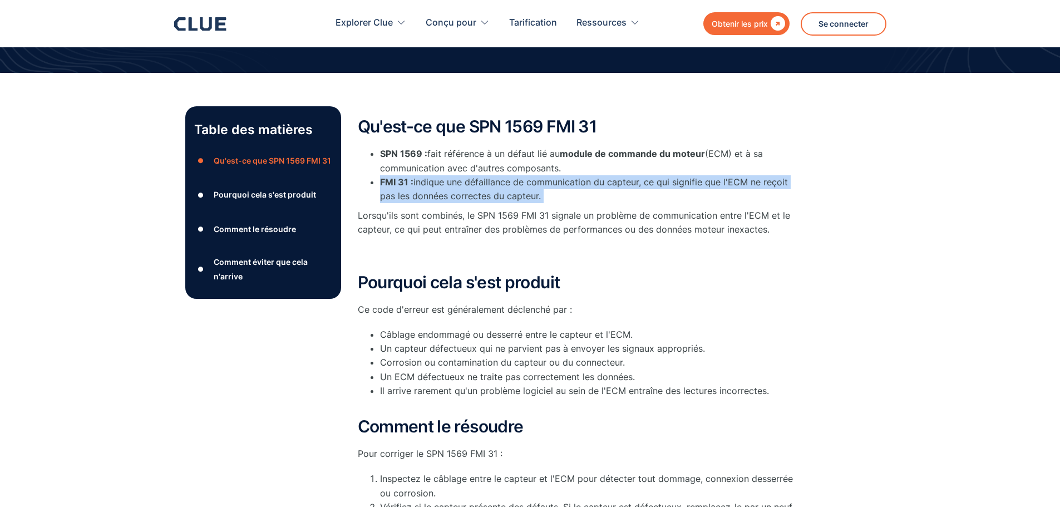
click at [542, 196] on li "FMI 31 : indique une défaillance de communication du capteur, ce qui signifie q…" at bounding box center [591, 189] width 423 height 28
click at [539, 197] on font "indique une défaillance de communication du capteur, ce qui signifie que l'ECM …" at bounding box center [584, 188] width 408 height 25
click at [538, 197] on font "indique une défaillance de communication du capteur, ce qui signifie que l'ECM …" at bounding box center [584, 188] width 408 height 25
click at [538, 196] on font "indique une défaillance de communication du capteur, ce qui signifie que l'ECM …" at bounding box center [584, 188] width 408 height 25
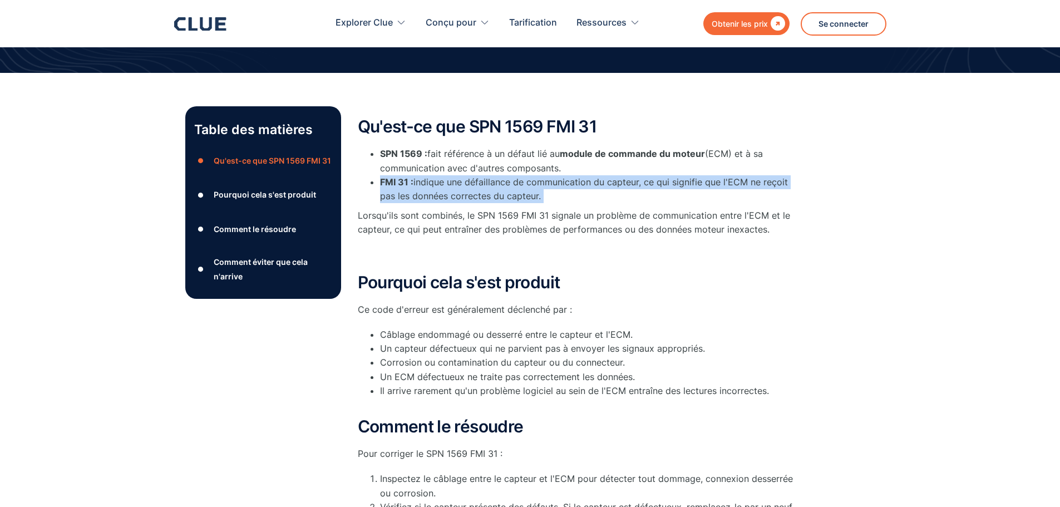
click at [544, 196] on li "FMI 31 : indique une défaillance de communication du capteur, ce qui signifie q…" at bounding box center [591, 189] width 423 height 28
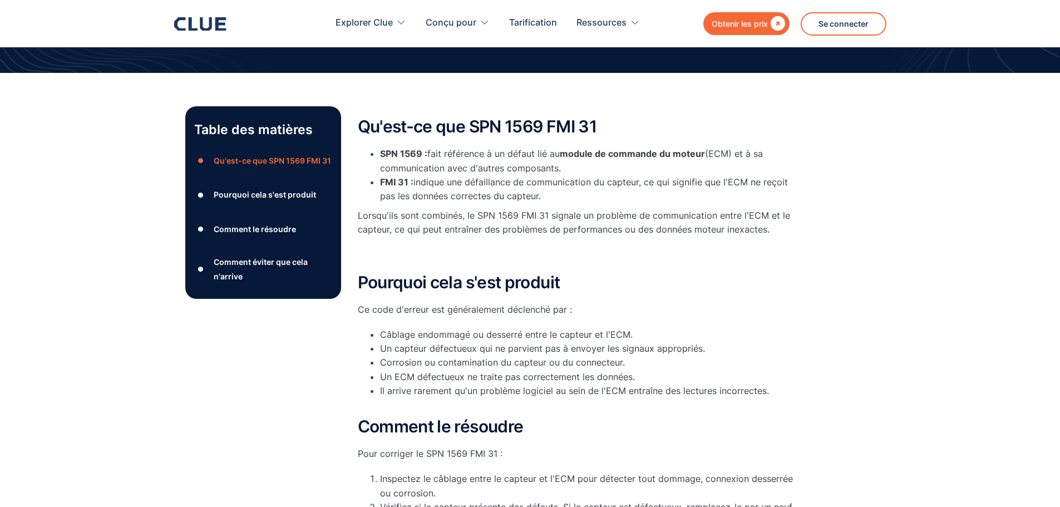
click at [530, 174] on li "SPN 1569 : fait référence à un défaut lié au module de commande du moteur (ECM)…" at bounding box center [591, 161] width 423 height 28
click at [544, 194] on li "FMI 31 : indique une défaillance de communication du capteur, ce qui signifie q…" at bounding box center [591, 189] width 423 height 28
